Goal: Find contact information: Find contact information

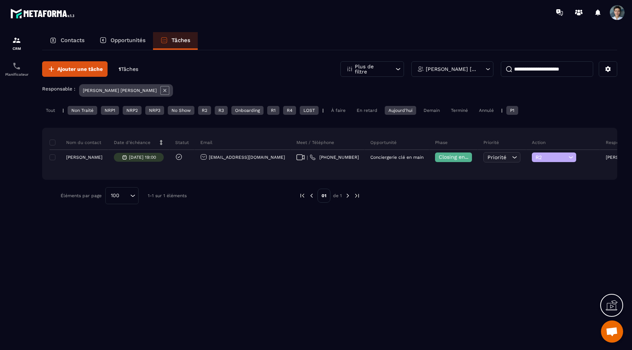
click at [409, 109] on div "Aujourd'hui" at bounding box center [400, 110] width 31 height 9
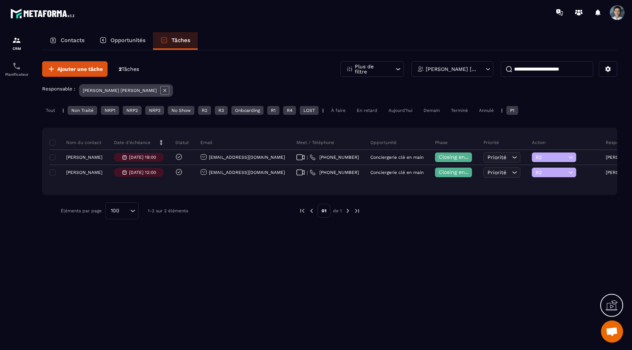
click at [393, 106] on div "Aujourd'hui" at bounding box center [400, 110] width 31 height 9
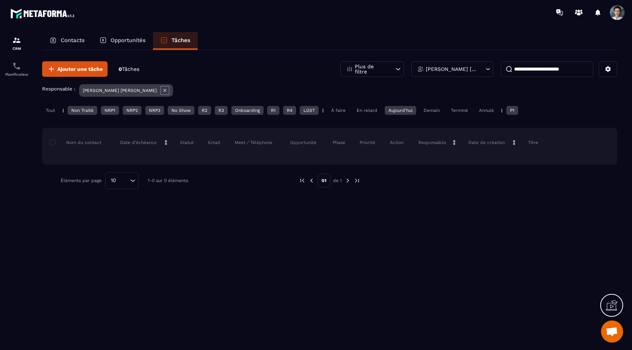
drag, startPoint x: 581, startPoint y: 69, endPoint x: 470, endPoint y: 63, distance: 112.1
click at [470, 63] on div "**********" at bounding box center [478, 69] width 277 height 16
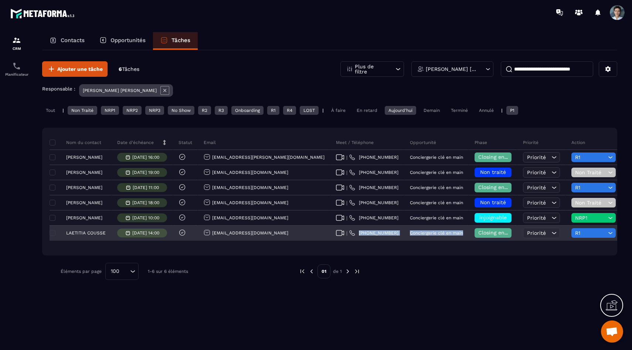
drag, startPoint x: 361, startPoint y: 237, endPoint x: 307, endPoint y: 229, distance: 54.5
click at [307, 229] on tr "LAETITIA COUSSE [DATE] 14:00 [EMAIL_ADDRESS][DOMAIN_NAME] | [PHONE_NUMBER] Conc…" at bounding box center [455, 233] width 812 height 15
click at [352, 232] on div "| [PHONE_NUMBER]" at bounding box center [367, 233] width 74 height 15
drag, startPoint x: 352, startPoint y: 232, endPoint x: 317, endPoint y: 233, distance: 35.1
click at [330, 233] on div "| [PHONE_NUMBER]" at bounding box center [367, 233] width 74 height 15
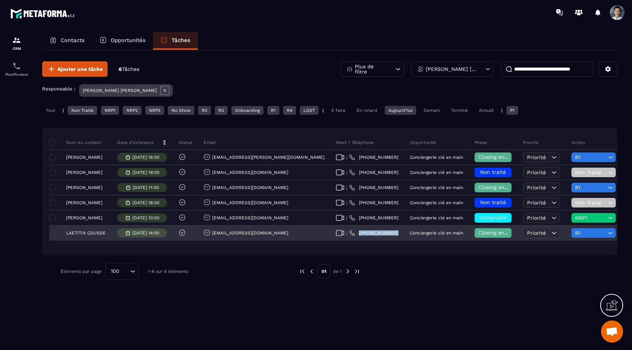
copy p "[PHONE_NUMBER]"
